Goal: Transaction & Acquisition: Book appointment/travel/reservation

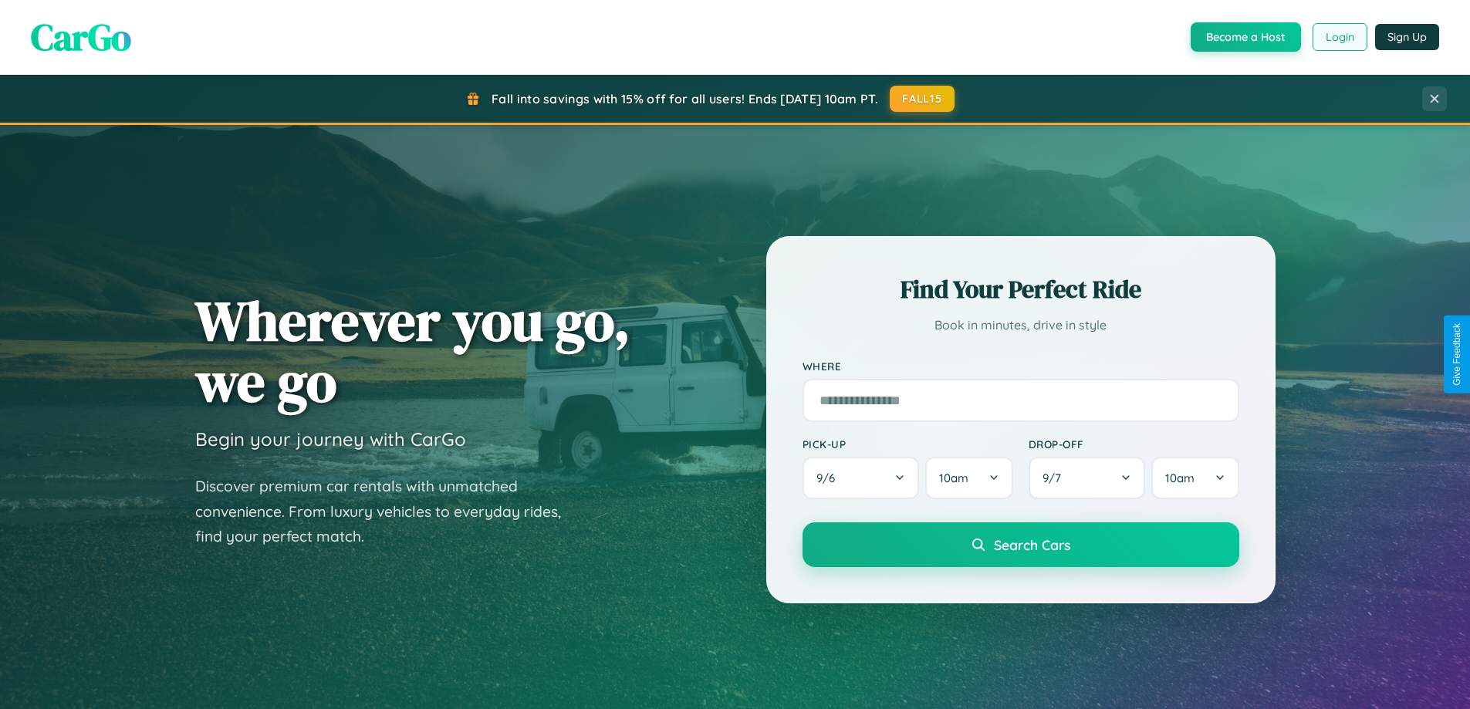
click at [1339, 37] on button "Login" at bounding box center [1340, 37] width 55 height 28
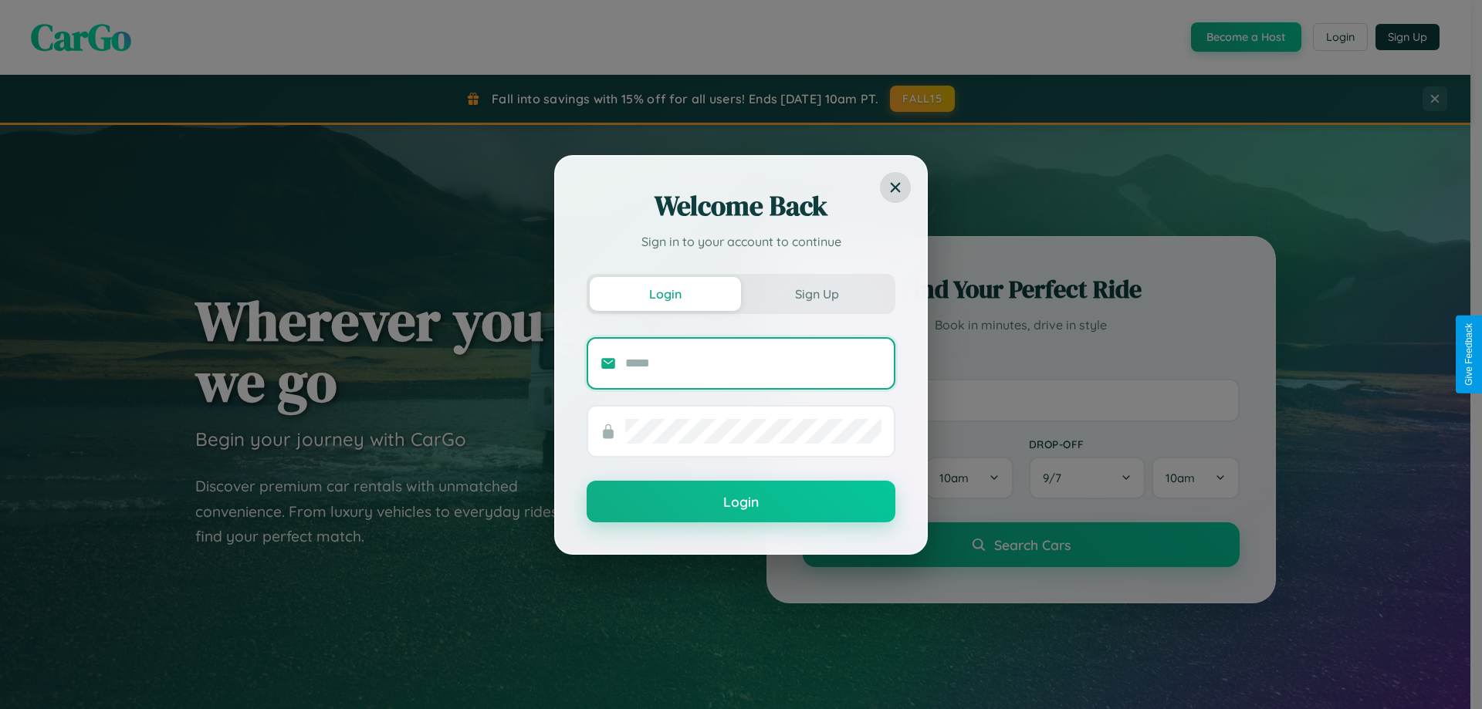
click at [753, 363] on input "text" at bounding box center [753, 363] width 256 height 25
type input "**********"
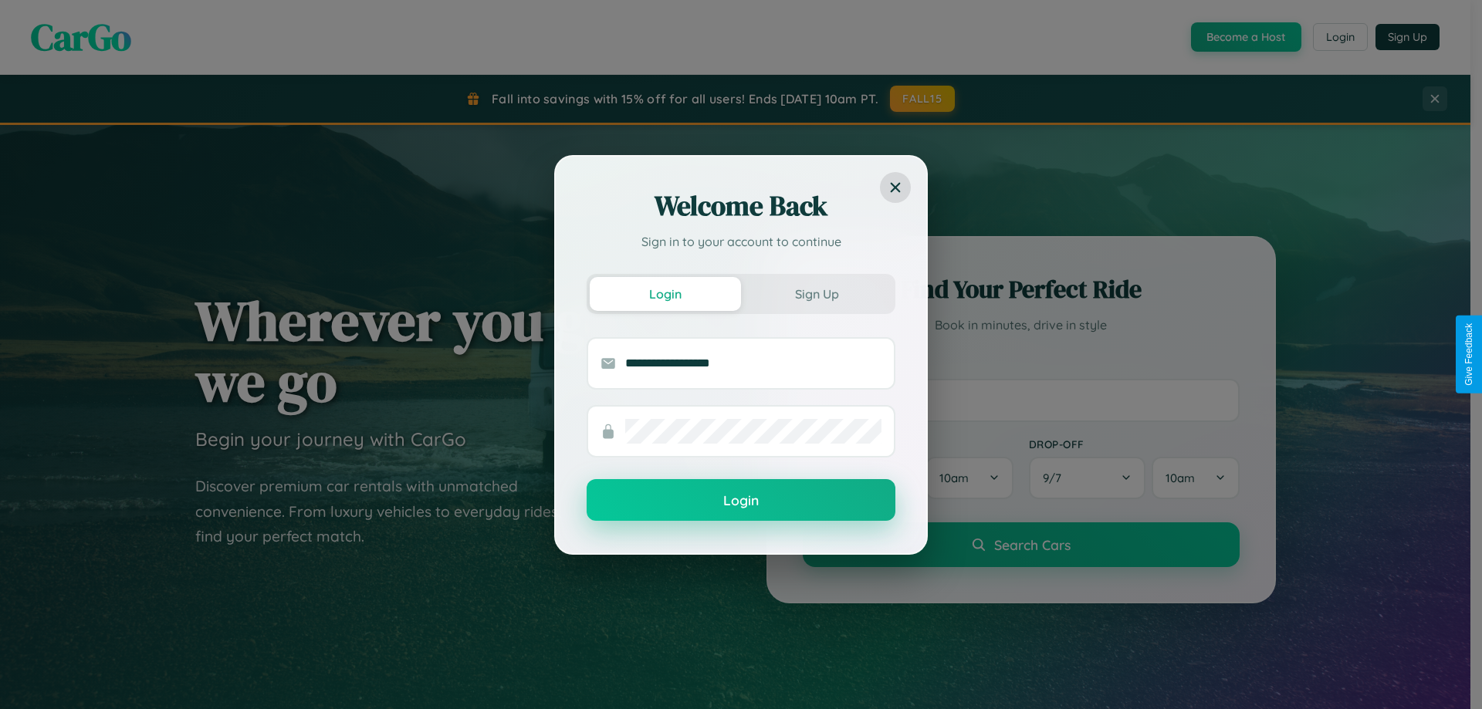
click at [741, 500] on button "Login" at bounding box center [741, 500] width 309 height 42
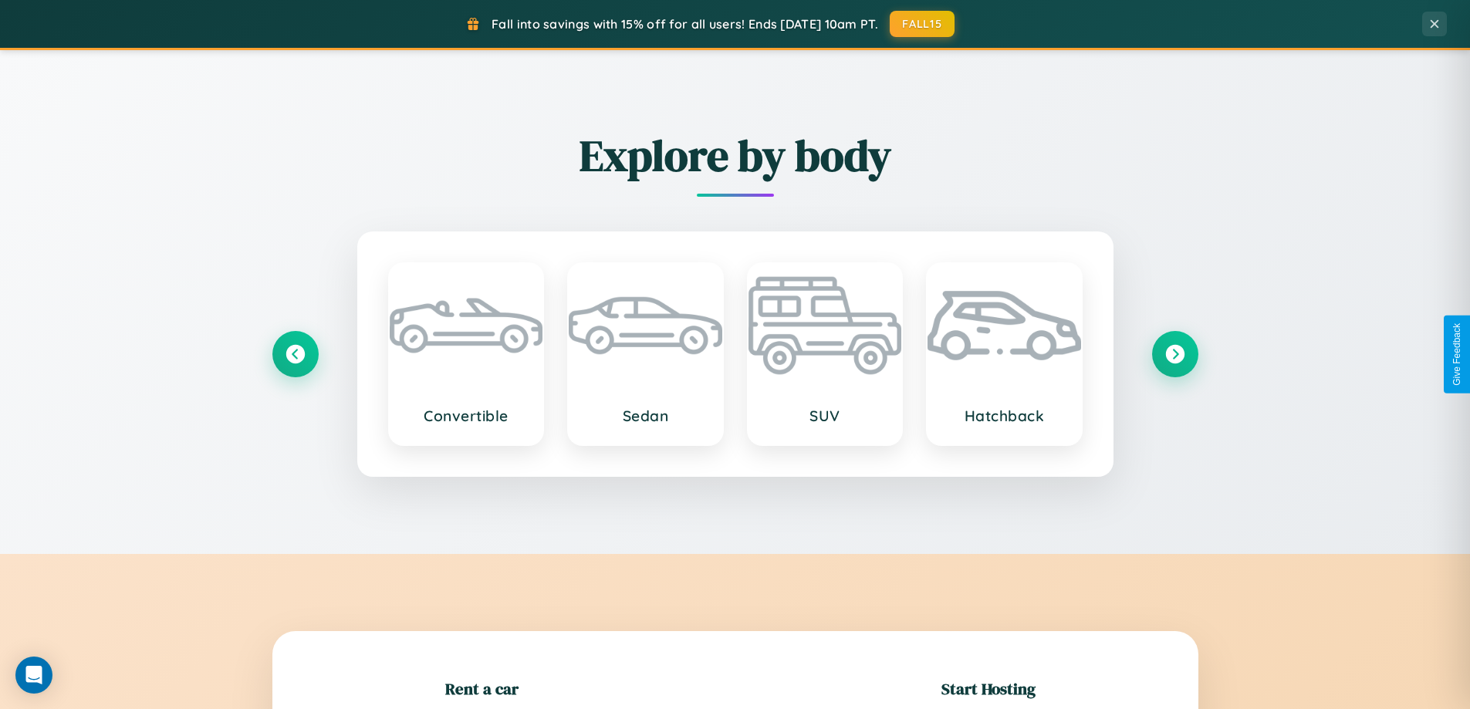
scroll to position [333, 0]
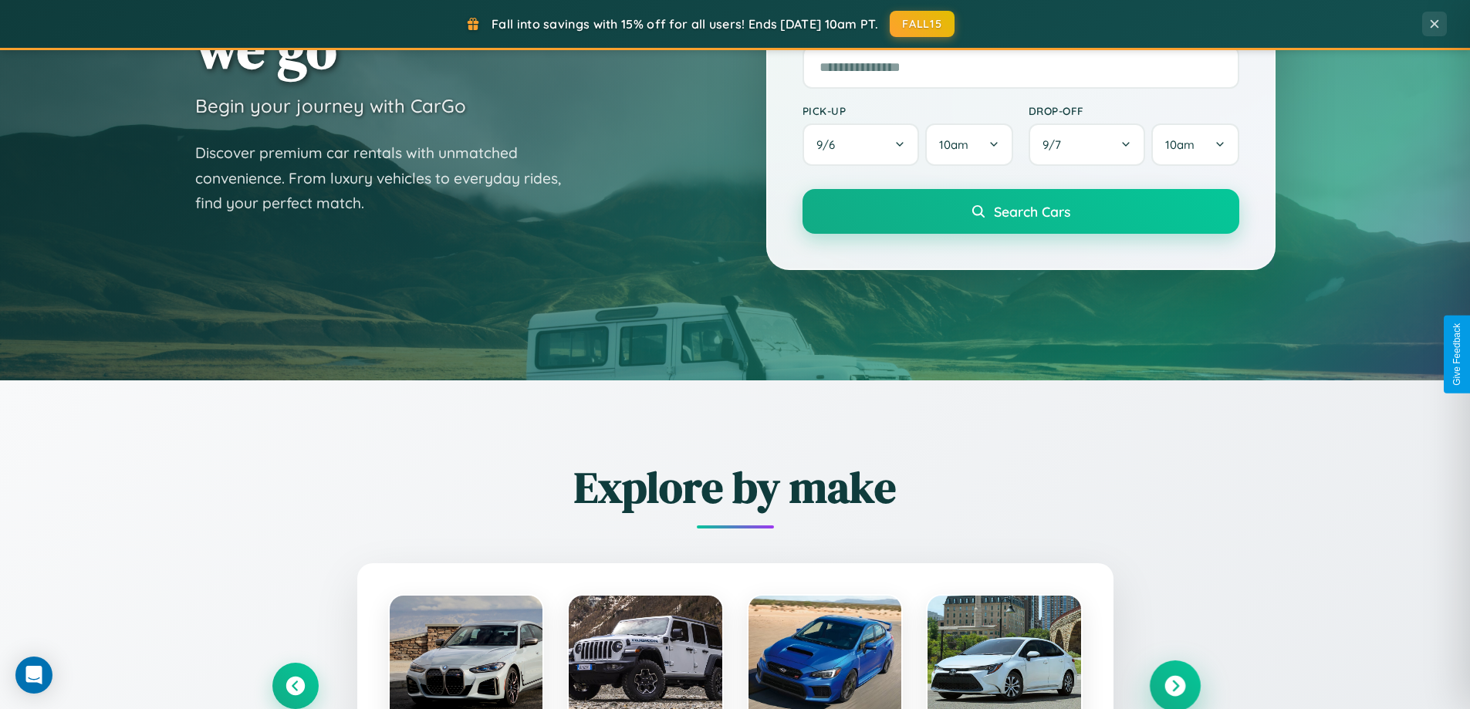
click at [1175, 686] on icon at bounding box center [1175, 686] width 21 height 21
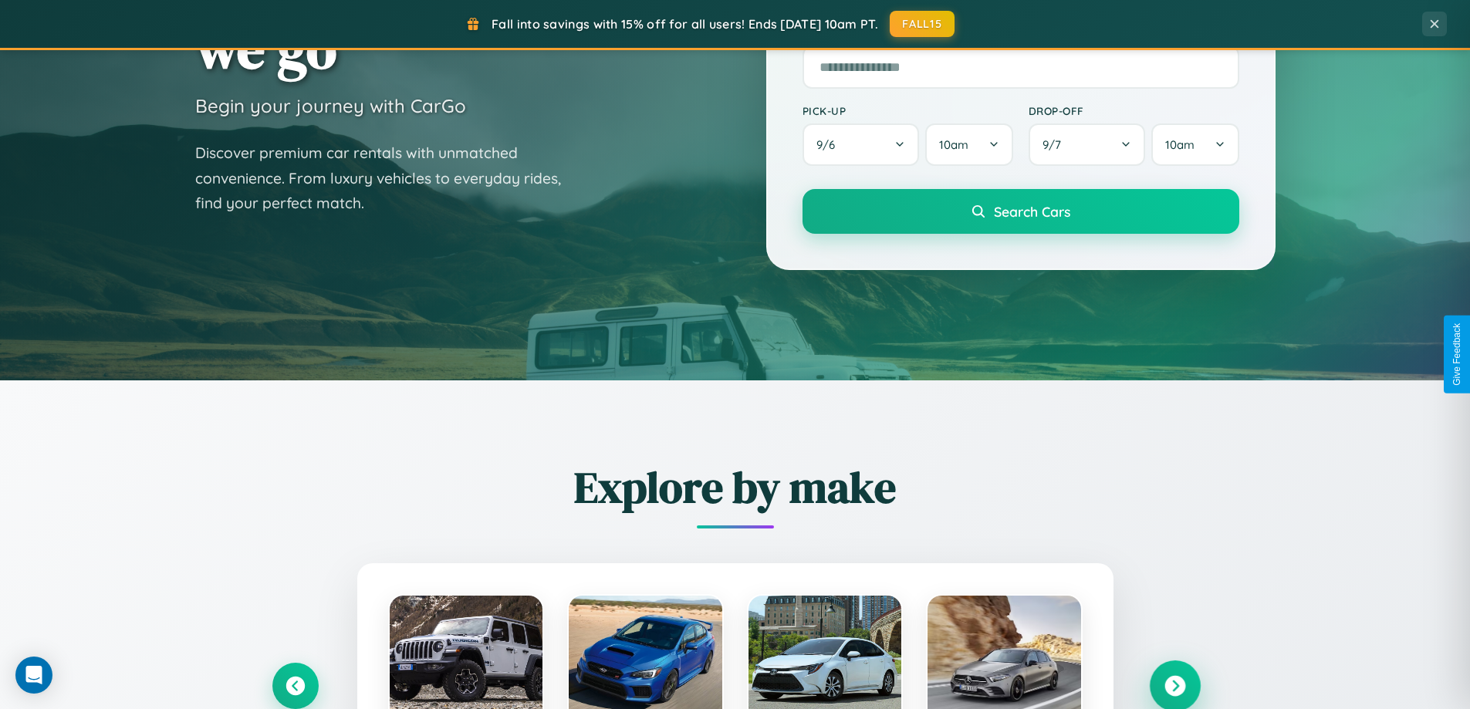
click at [1175, 685] on icon at bounding box center [1175, 686] width 21 height 21
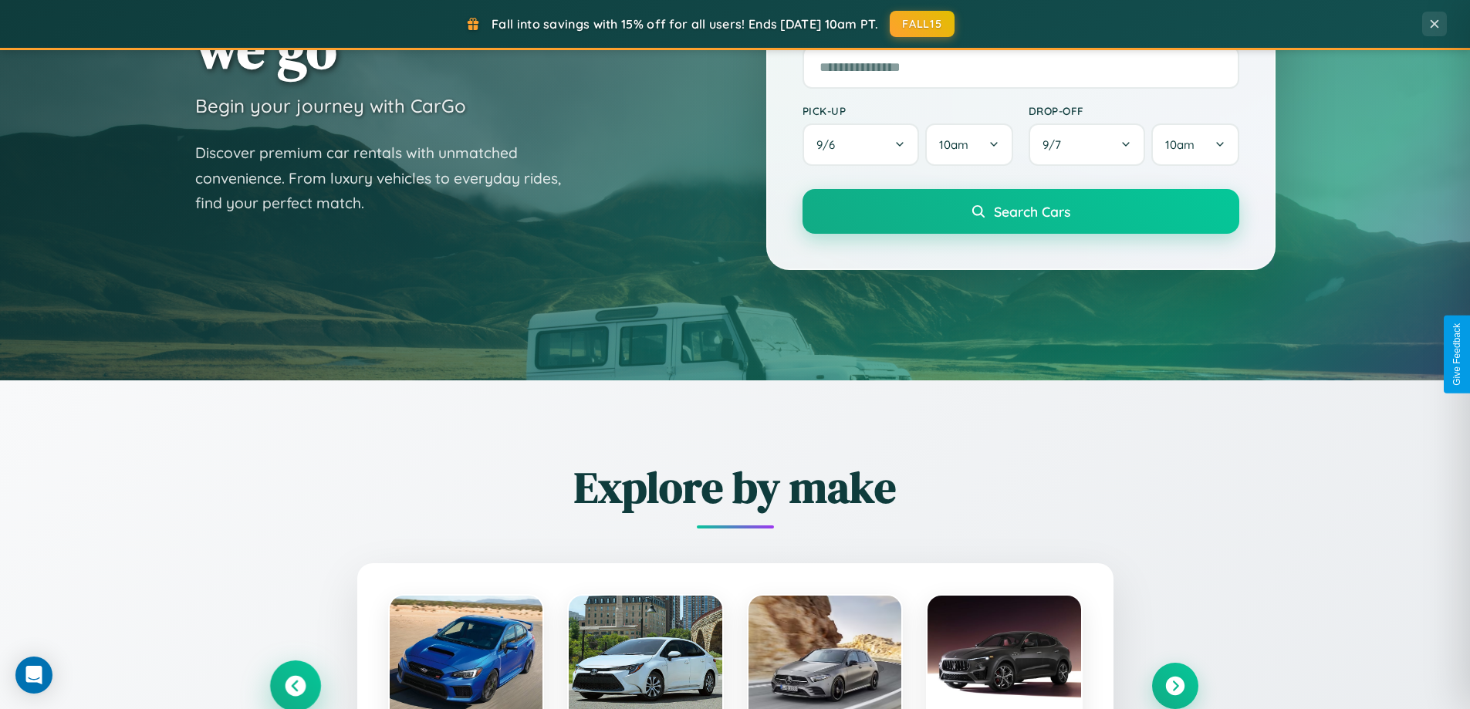
click at [295, 685] on icon at bounding box center [295, 686] width 21 height 21
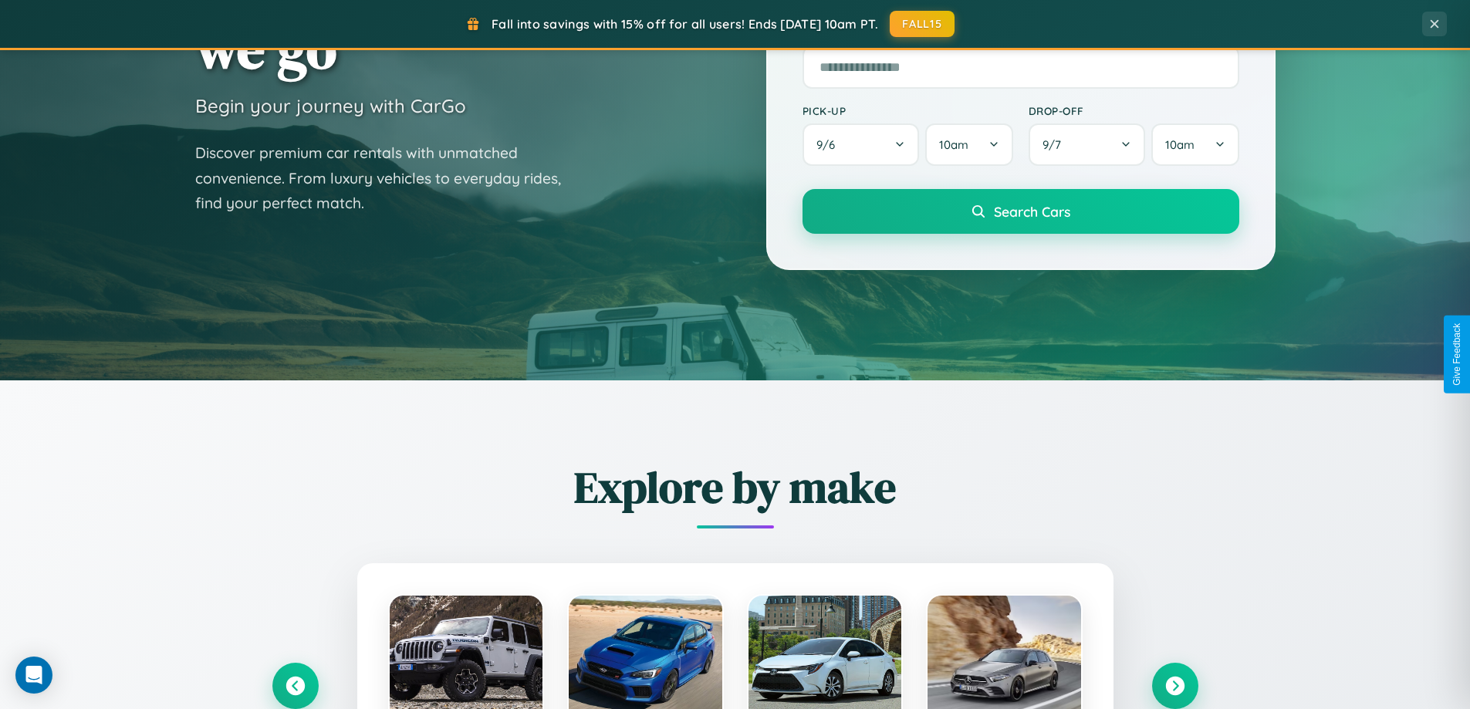
scroll to position [1545, 0]
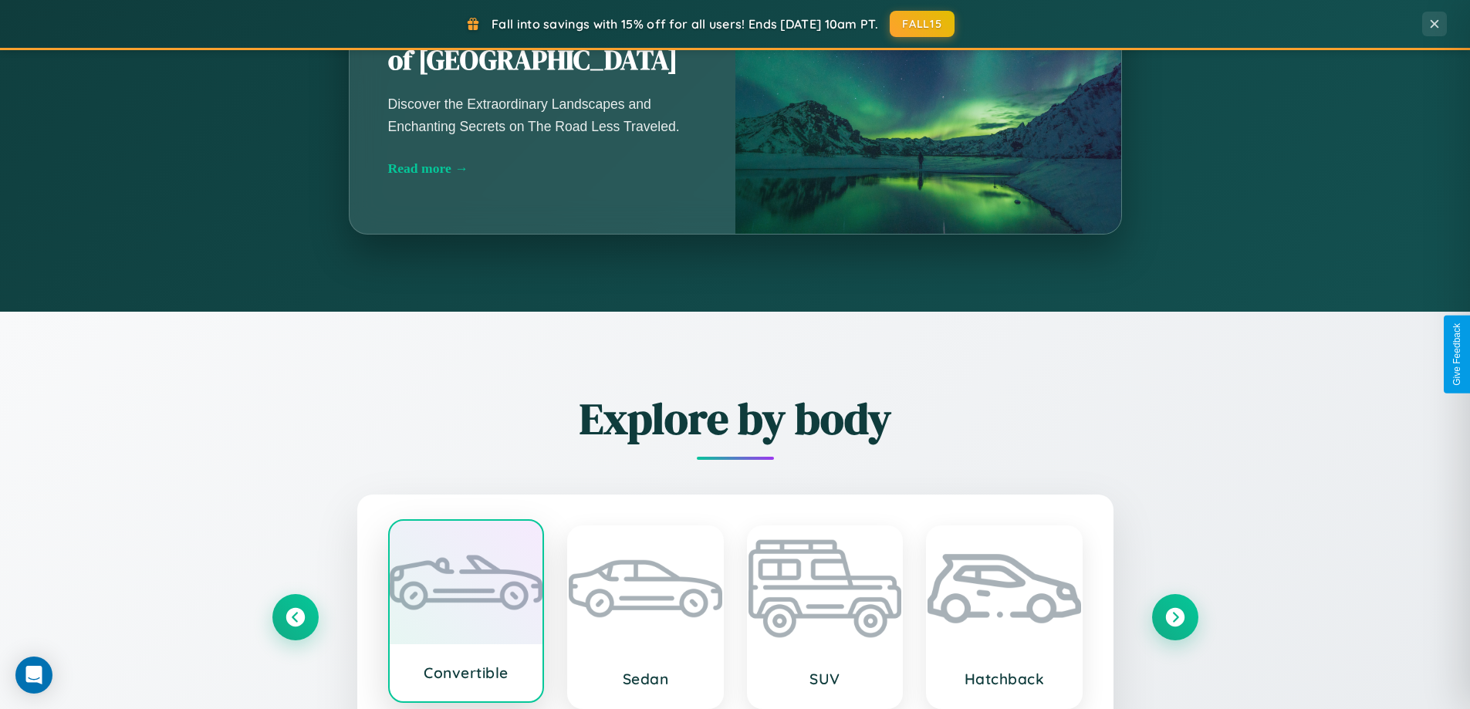
click at [465, 613] on div at bounding box center [467, 582] width 154 height 123
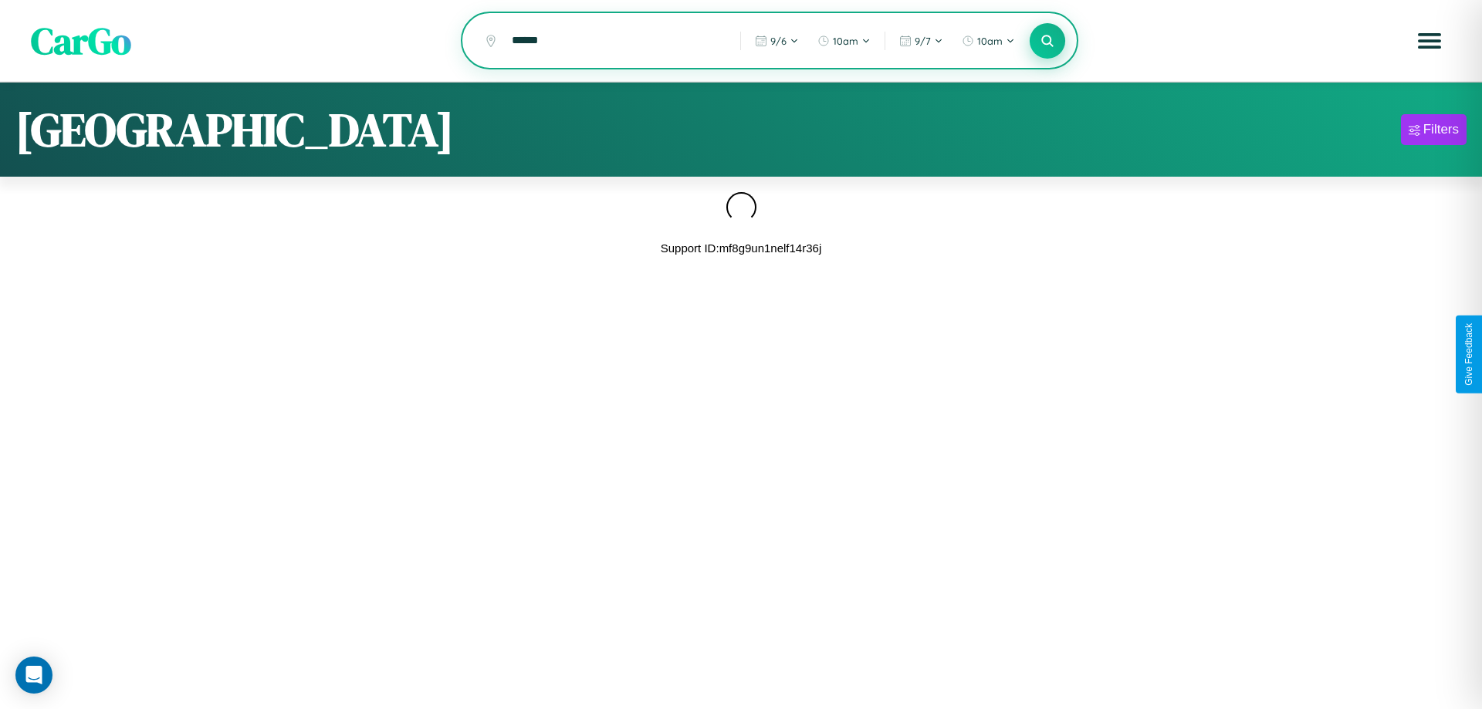
click at [1047, 42] on icon at bounding box center [1047, 40] width 15 height 15
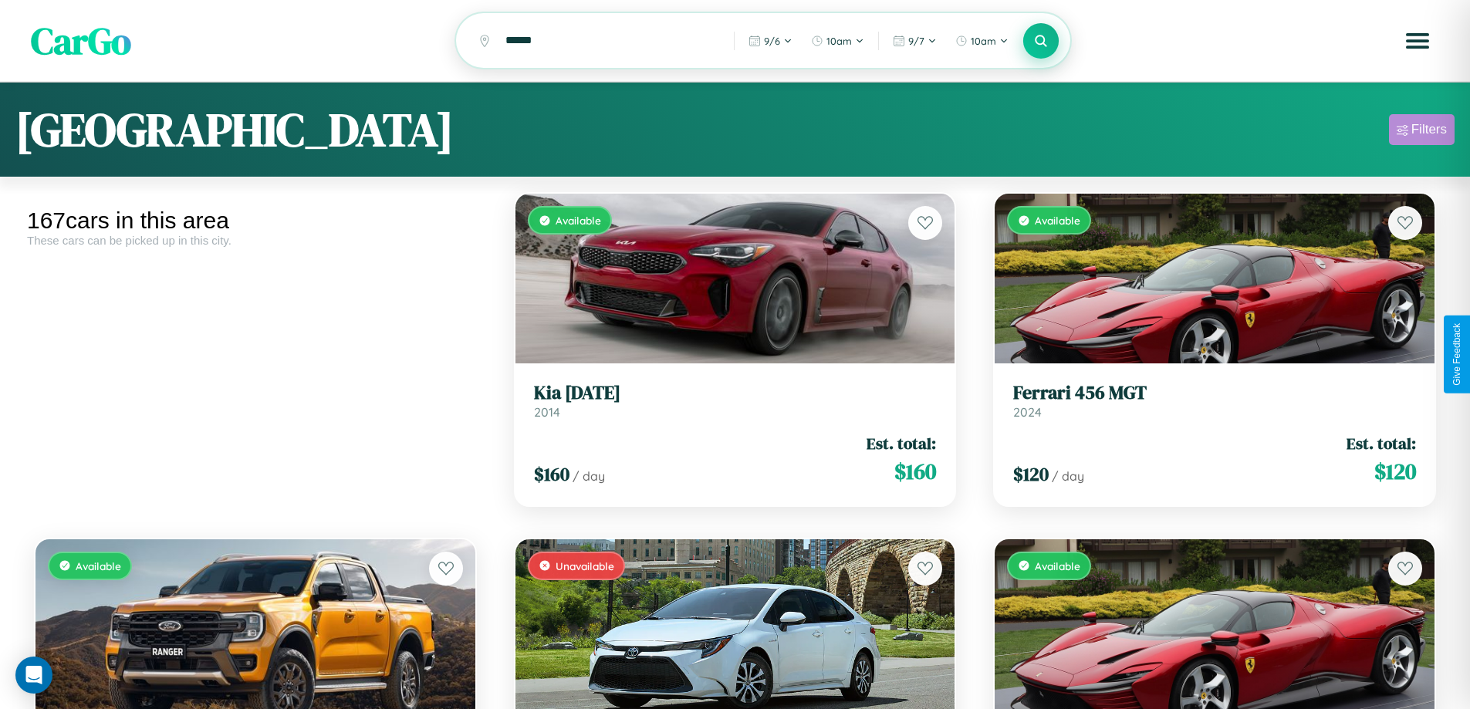
click at [1422, 132] on div "Filters" at bounding box center [1430, 129] width 36 height 15
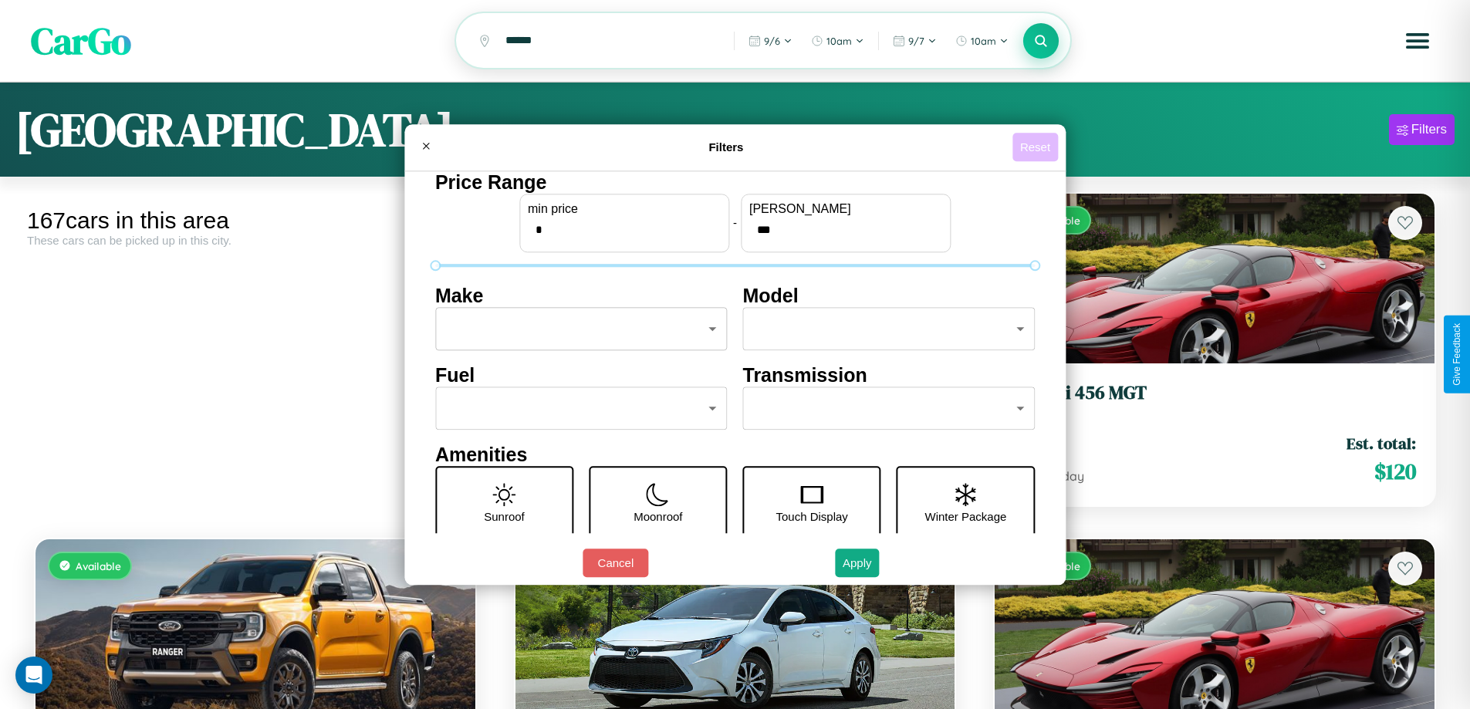
click at [1037, 147] on button "Reset" at bounding box center [1036, 147] width 46 height 29
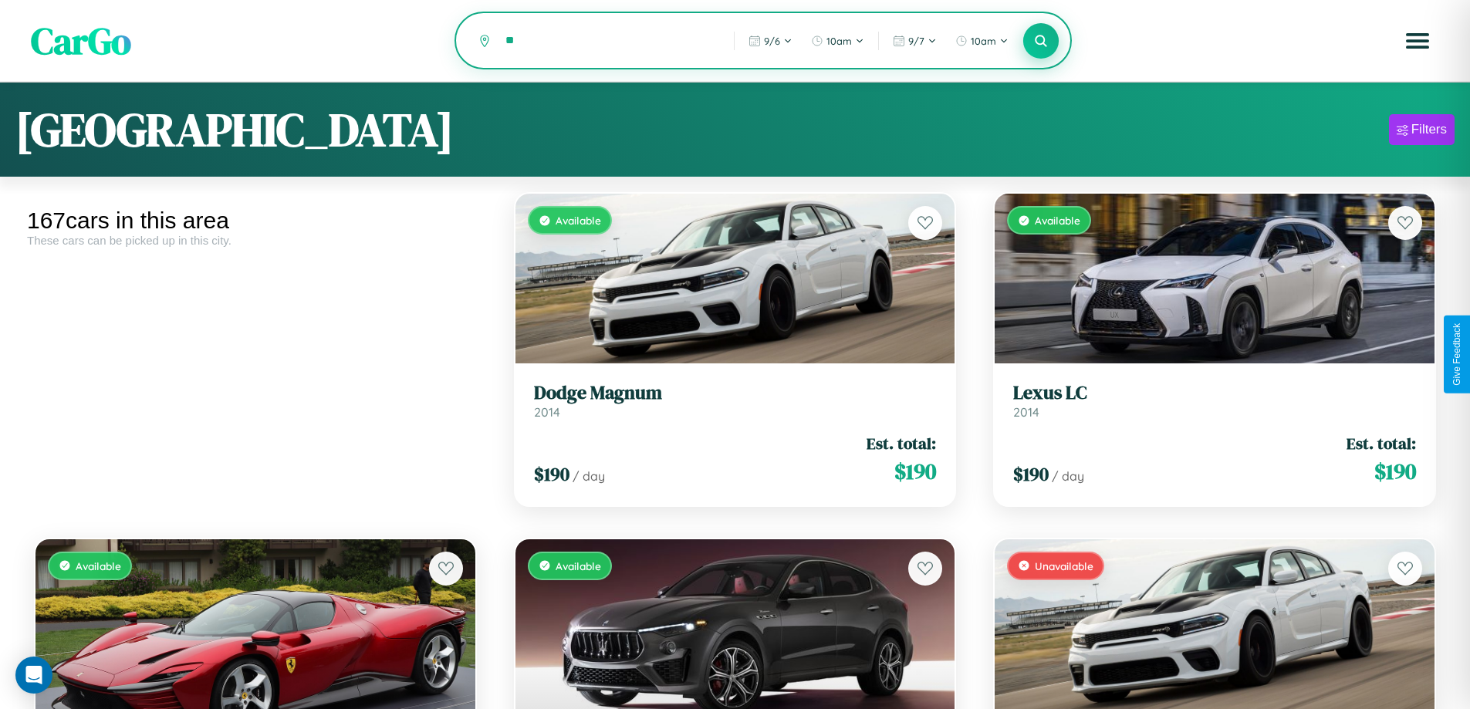
type input "*"
type input "********"
click at [1041, 42] on icon at bounding box center [1041, 40] width 15 height 15
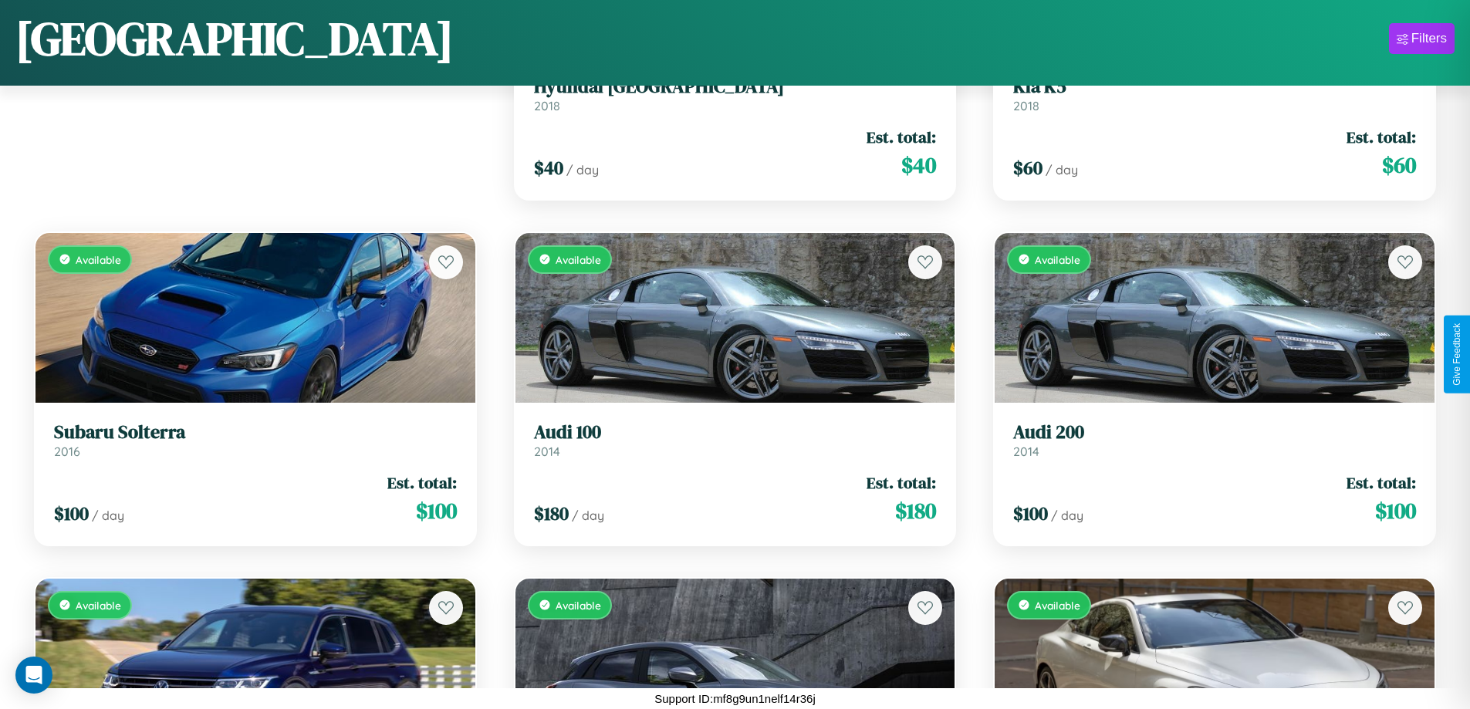
scroll to position [2291, 0]
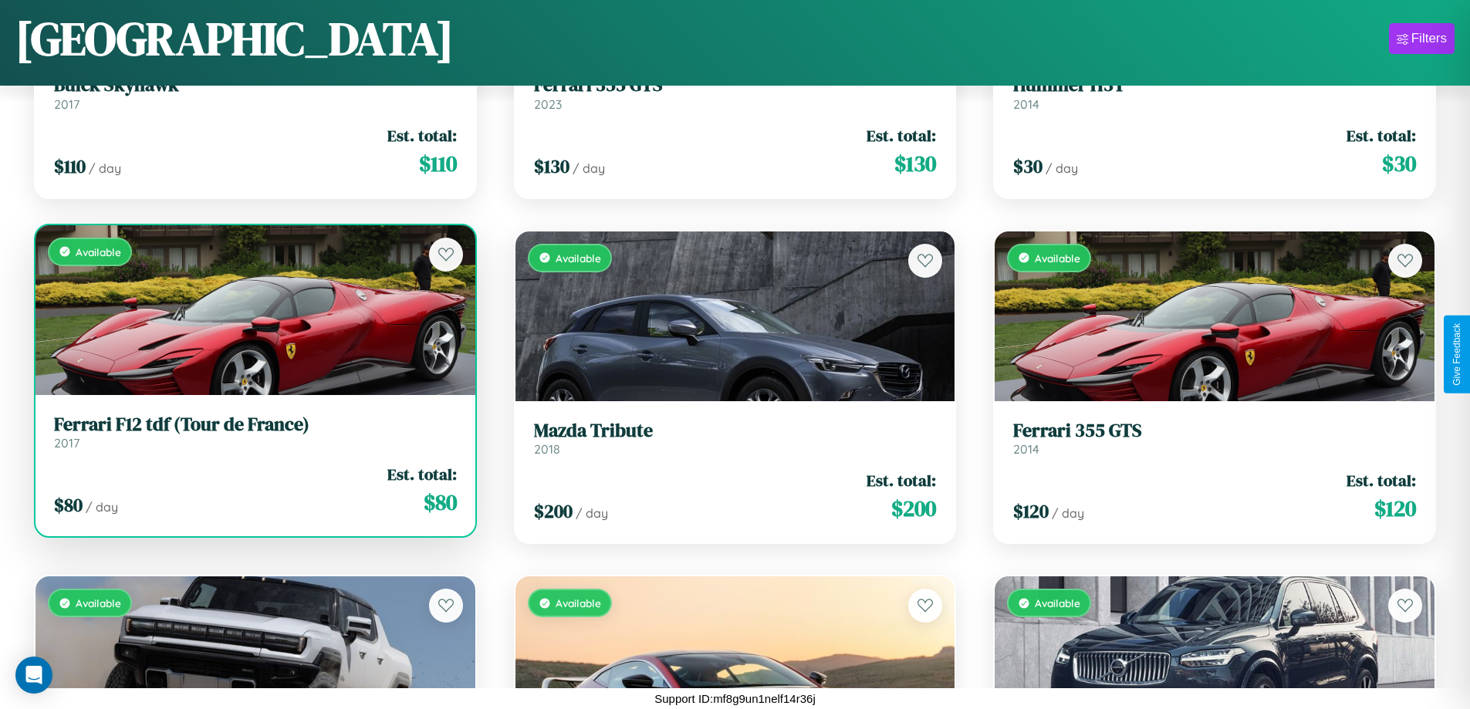
click at [253, 438] on link "Ferrari F12 tdf (Tour de France) 2017" at bounding box center [255, 433] width 403 height 38
